Goal: Contribute content: Contribute content

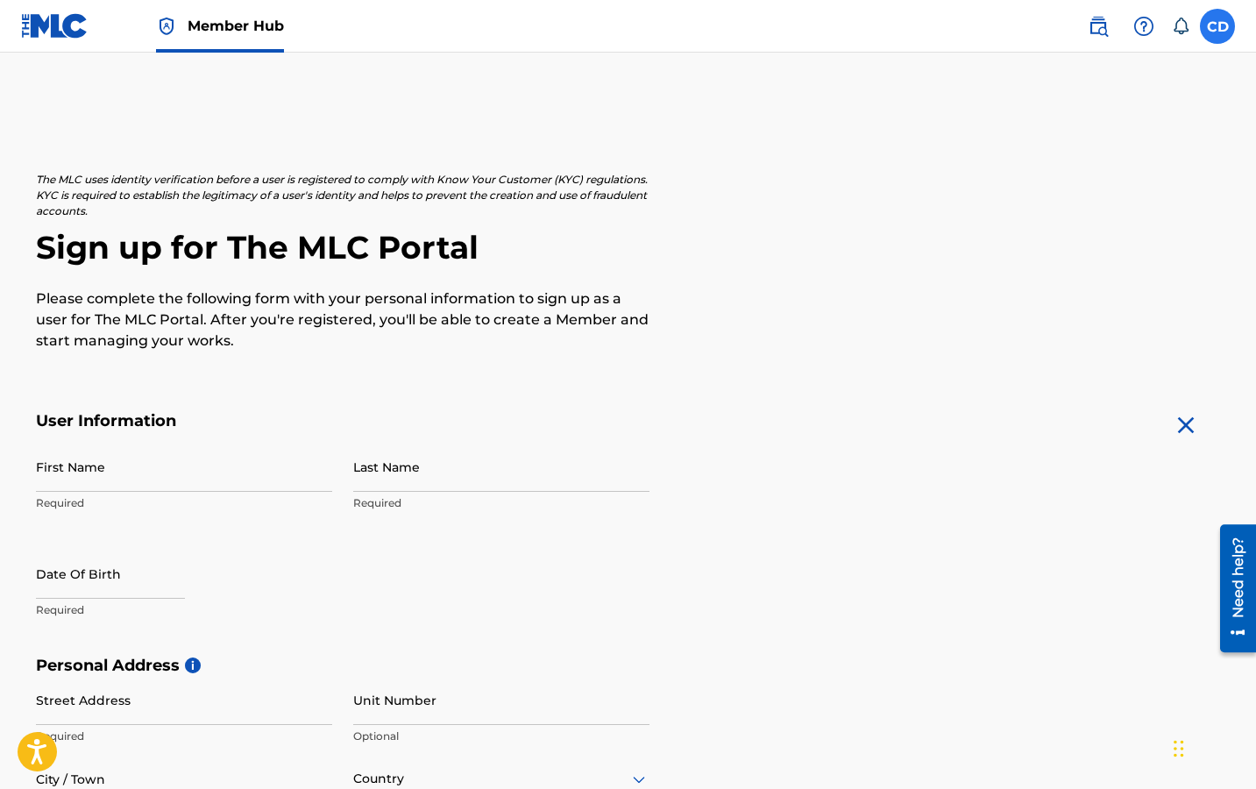
click at [1224, 22] on label at bounding box center [1217, 26] width 35 height 35
click at [1217, 26] on input "CD [PERSON_NAME] [EMAIL_ADDRESS][DOMAIN_NAME] Notification Preferences Profile …" at bounding box center [1217, 26] width 0 height 0
click at [1043, 213] on link "Profile" at bounding box center [1044, 218] width 35 height 16
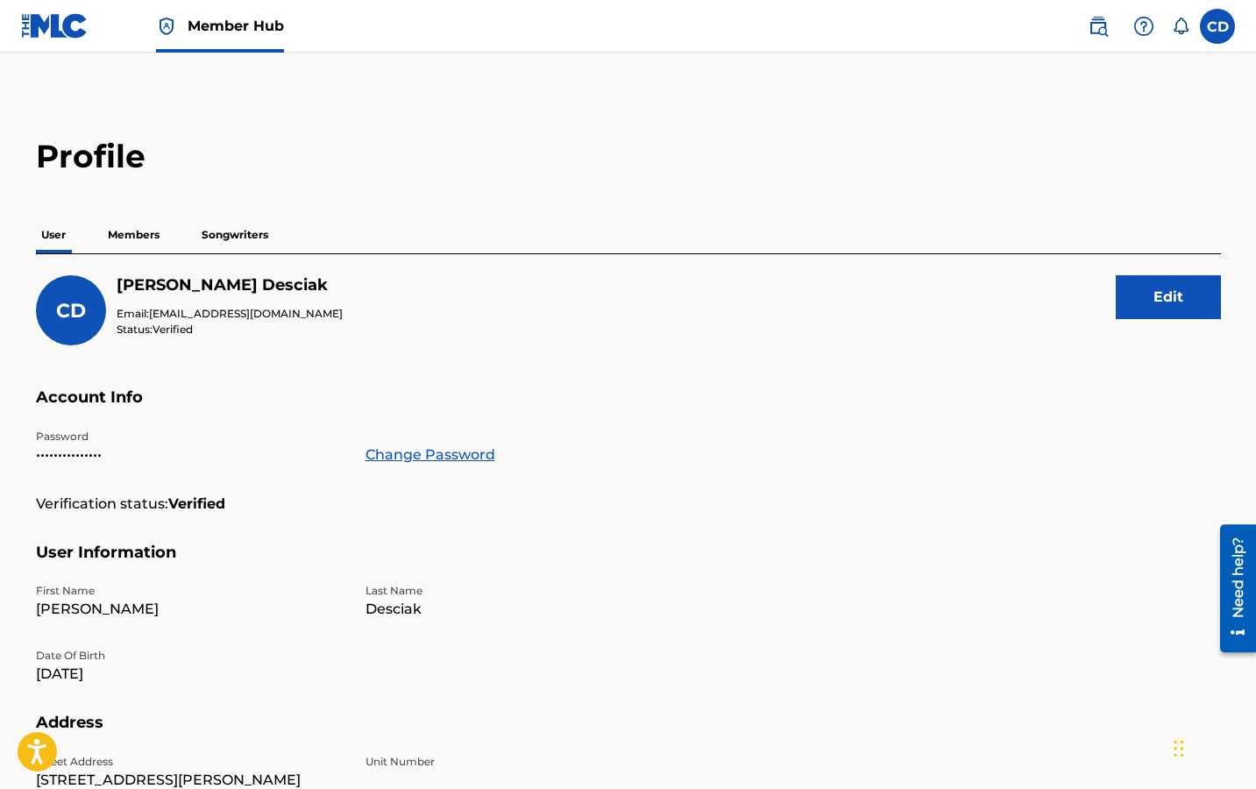
click at [43, 25] on img at bounding box center [54, 25] width 67 height 25
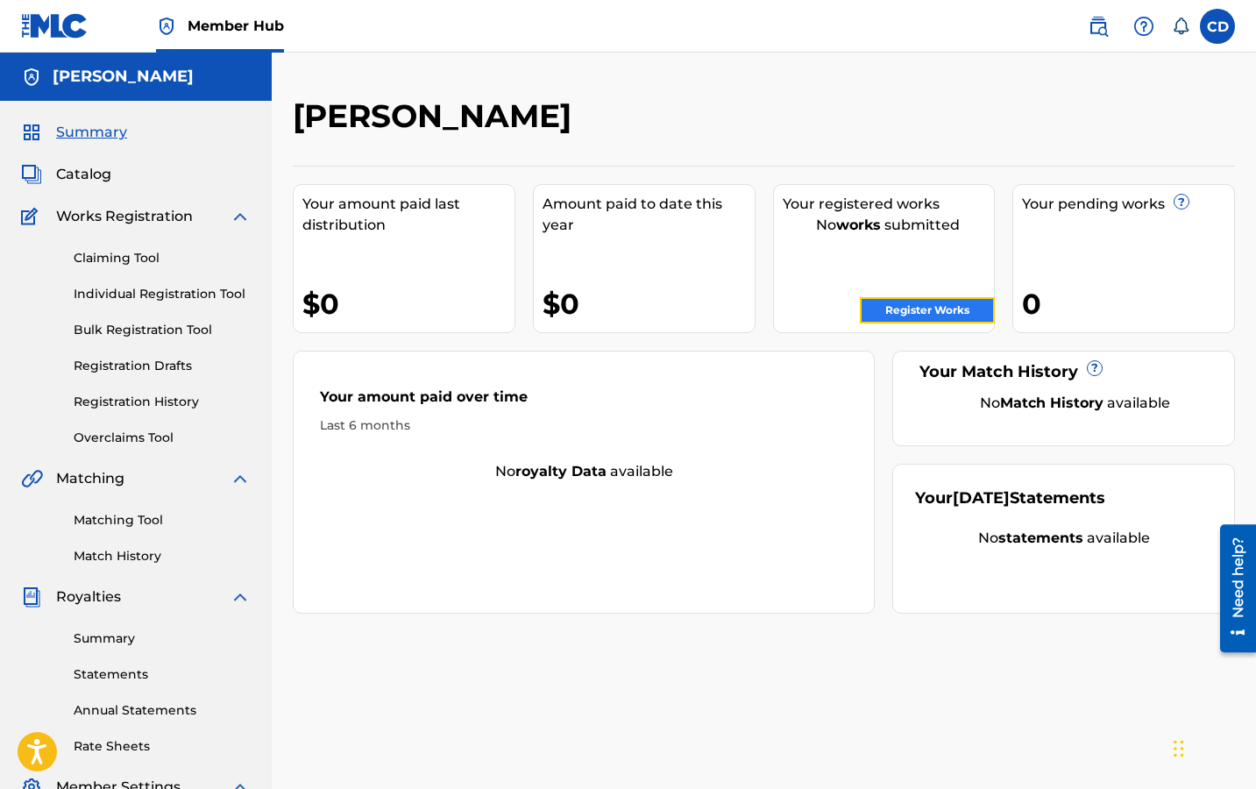
click at [958, 309] on link "Register Works" at bounding box center [927, 310] width 135 height 26
